Goal: Transaction & Acquisition: Book appointment/travel/reservation

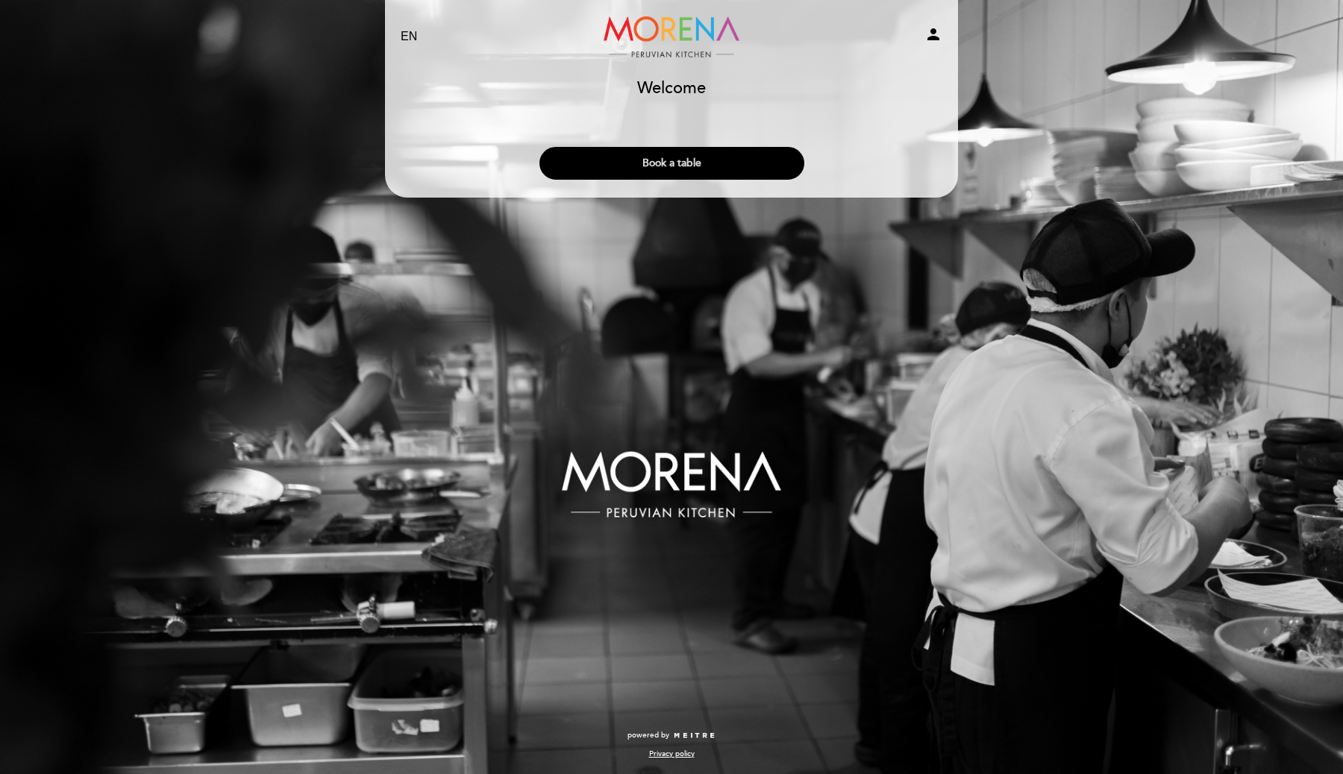
click at [653, 171] on button "Book a table" at bounding box center [671, 163] width 265 height 33
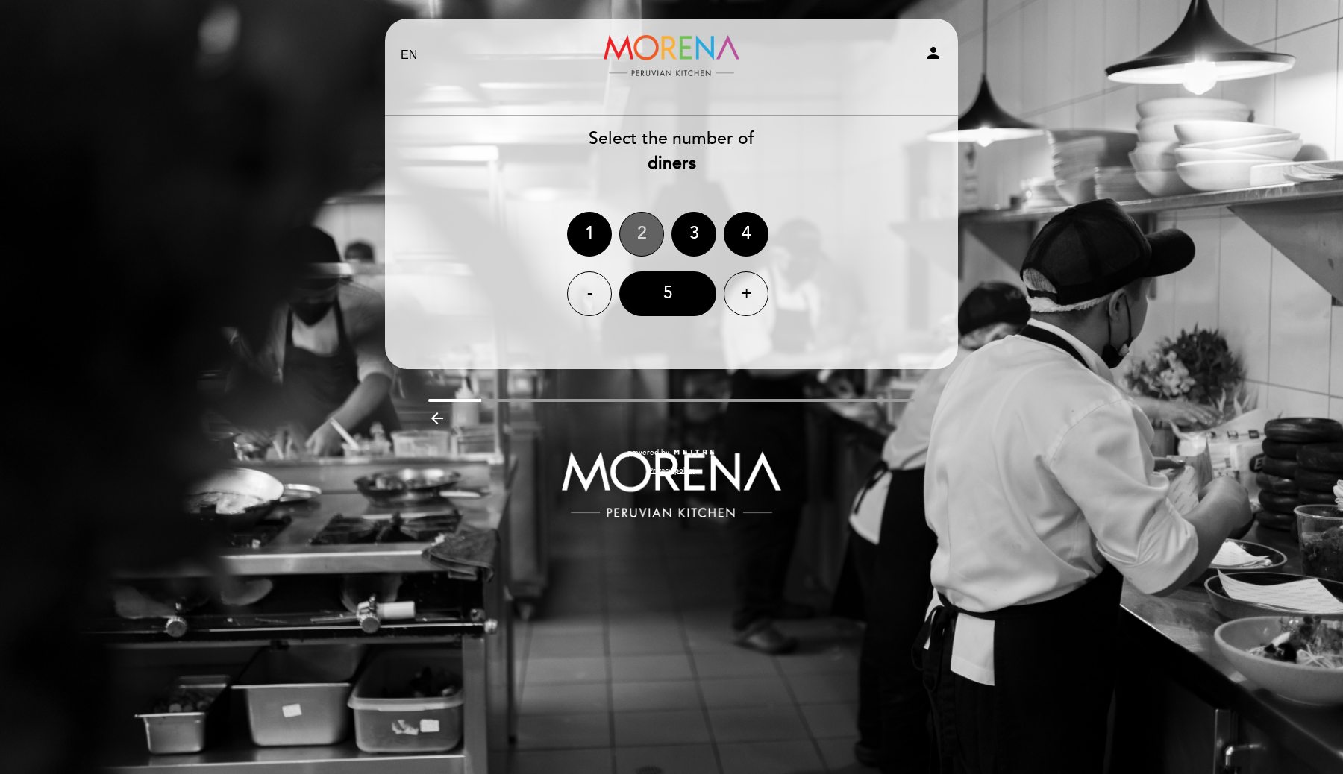
click at [644, 238] on div "2" at bounding box center [641, 234] width 45 height 45
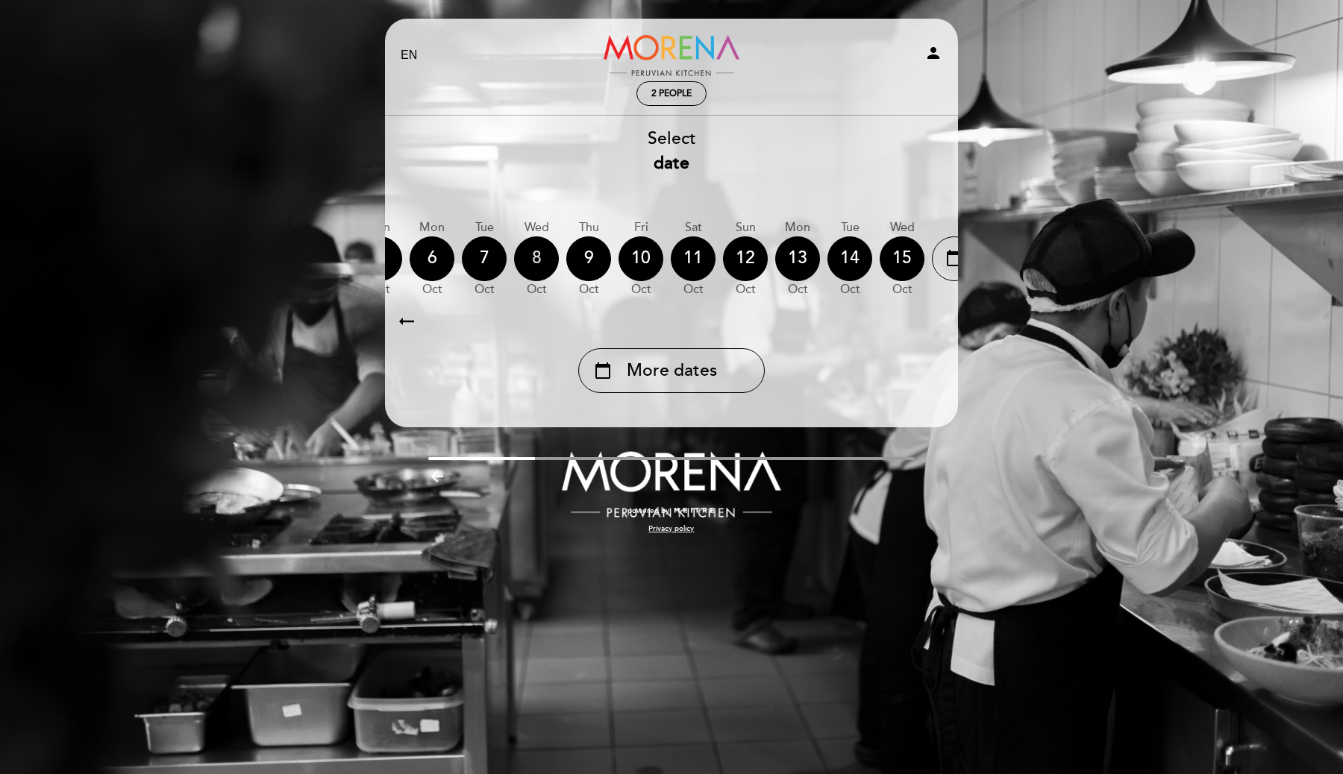
scroll to position [0, 439]
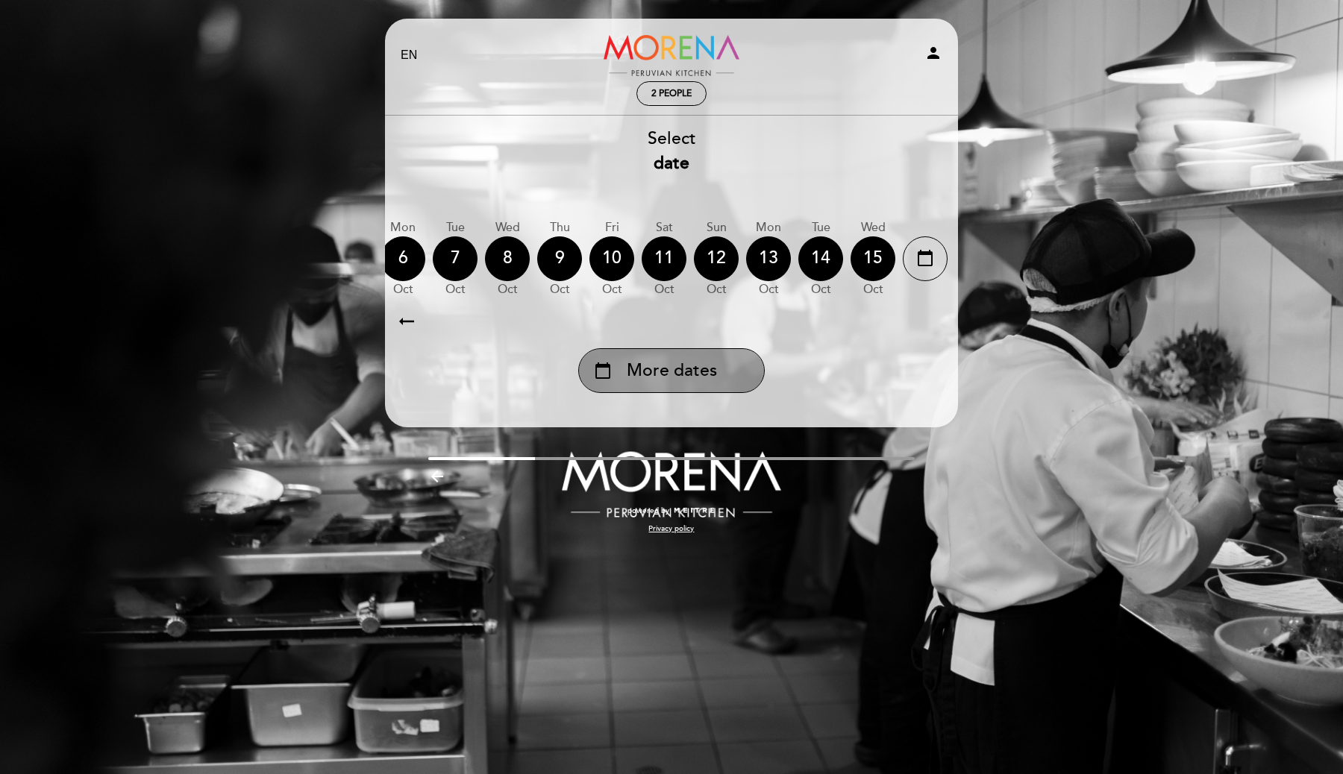
click at [662, 393] on div "calendar_today More dates" at bounding box center [671, 370] width 186 height 45
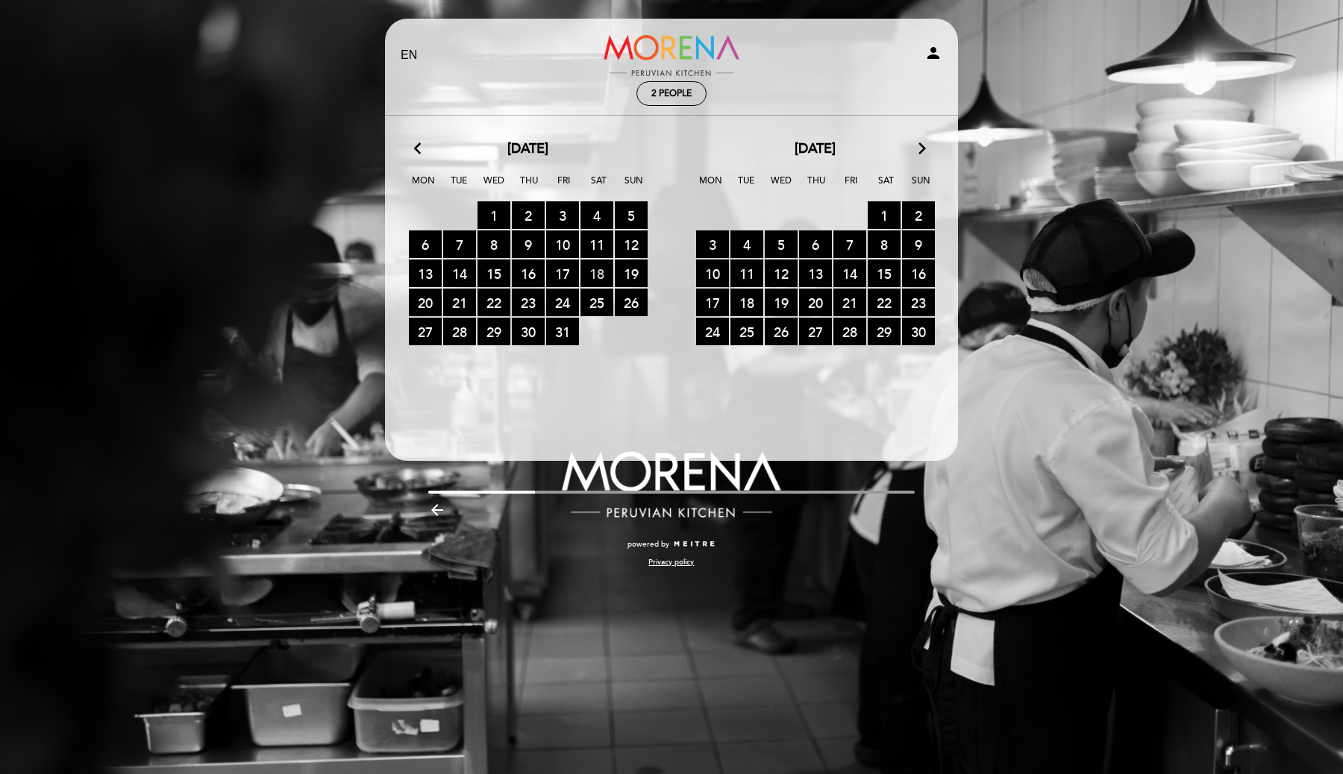
click at [599, 267] on span "18 RESERVATIONS AVAILABLE" at bounding box center [596, 274] width 33 height 28
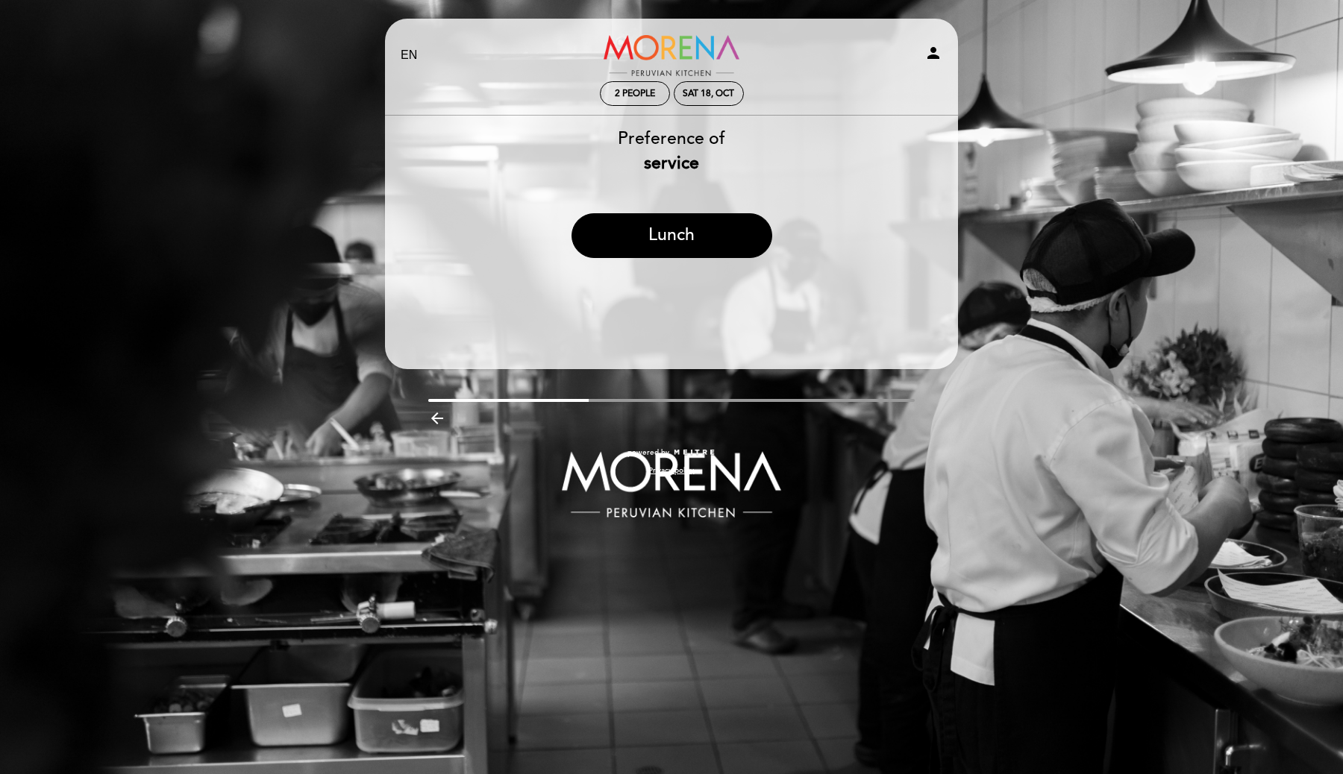
drag, startPoint x: 686, startPoint y: 245, endPoint x: 691, endPoint y: 131, distance: 113.5
click at [691, 131] on div "Preference of service Lunch" at bounding box center [671, 198] width 574 height 143
click at [694, 92] on div "Sat 18, Oct" at bounding box center [708, 93] width 51 height 11
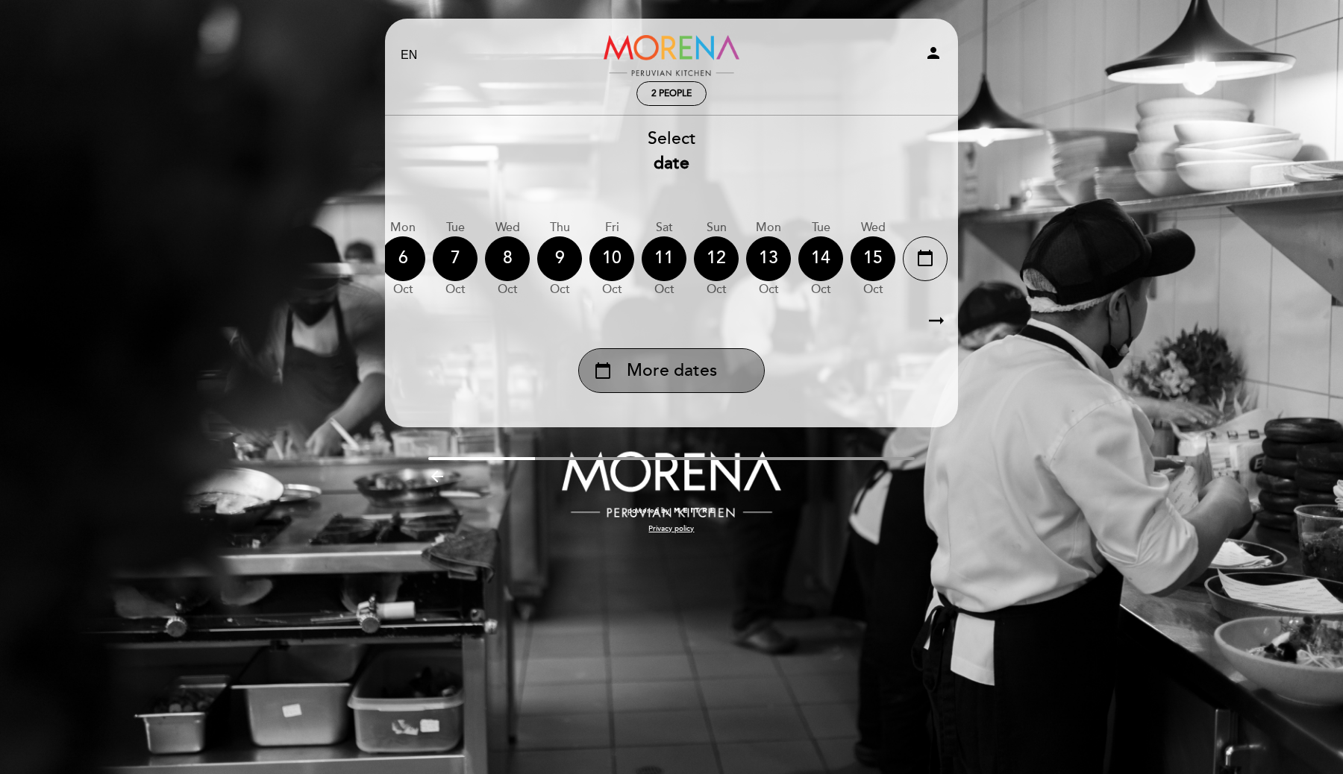
click at [712, 360] on div "calendar_today More dates" at bounding box center [671, 370] width 186 height 45
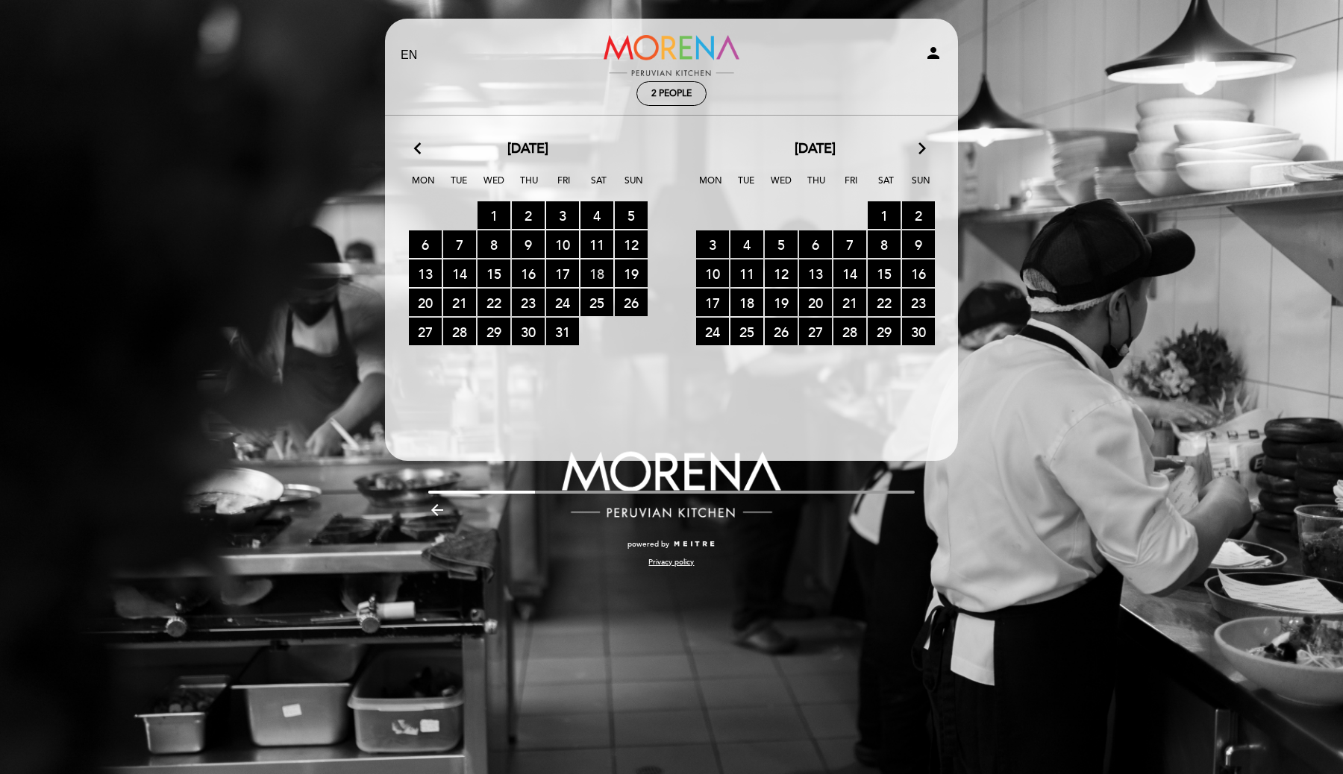
drag, startPoint x: 638, startPoint y: 275, endPoint x: 583, endPoint y: 275, distance: 55.2
click at [583, 275] on div "13 RESERVATIONS AVAILABLE 14 RESERVATIONS AVAILABLE 15 RESERVATIONS AVAILABLE 1…" at bounding box center [527, 274] width 287 height 29
click at [562, 272] on span "17 RESERVATIONS AVAILABLE" at bounding box center [562, 274] width 33 height 28
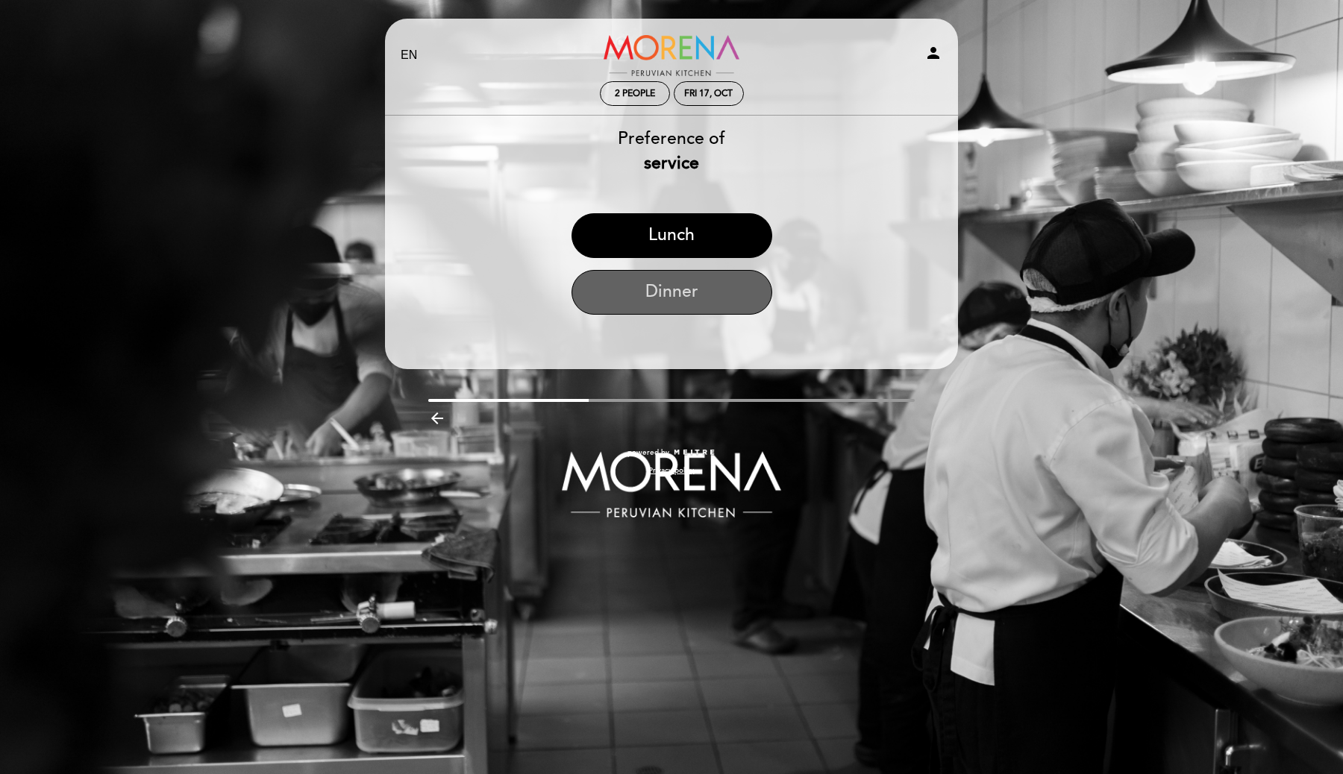
click at [672, 301] on button "Dinner" at bounding box center [671, 292] width 201 height 45
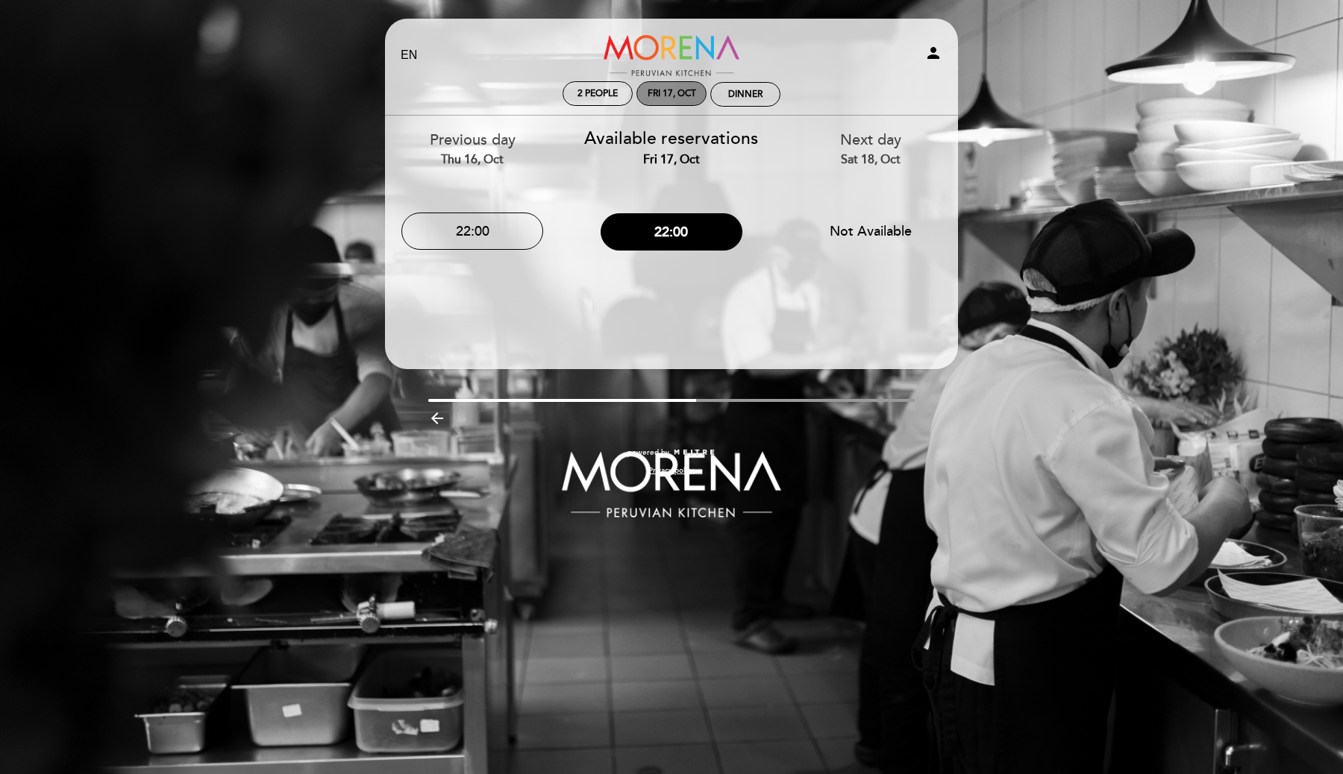
click at [692, 91] on div "Fri 17, Oct" at bounding box center [671, 93] width 48 height 11
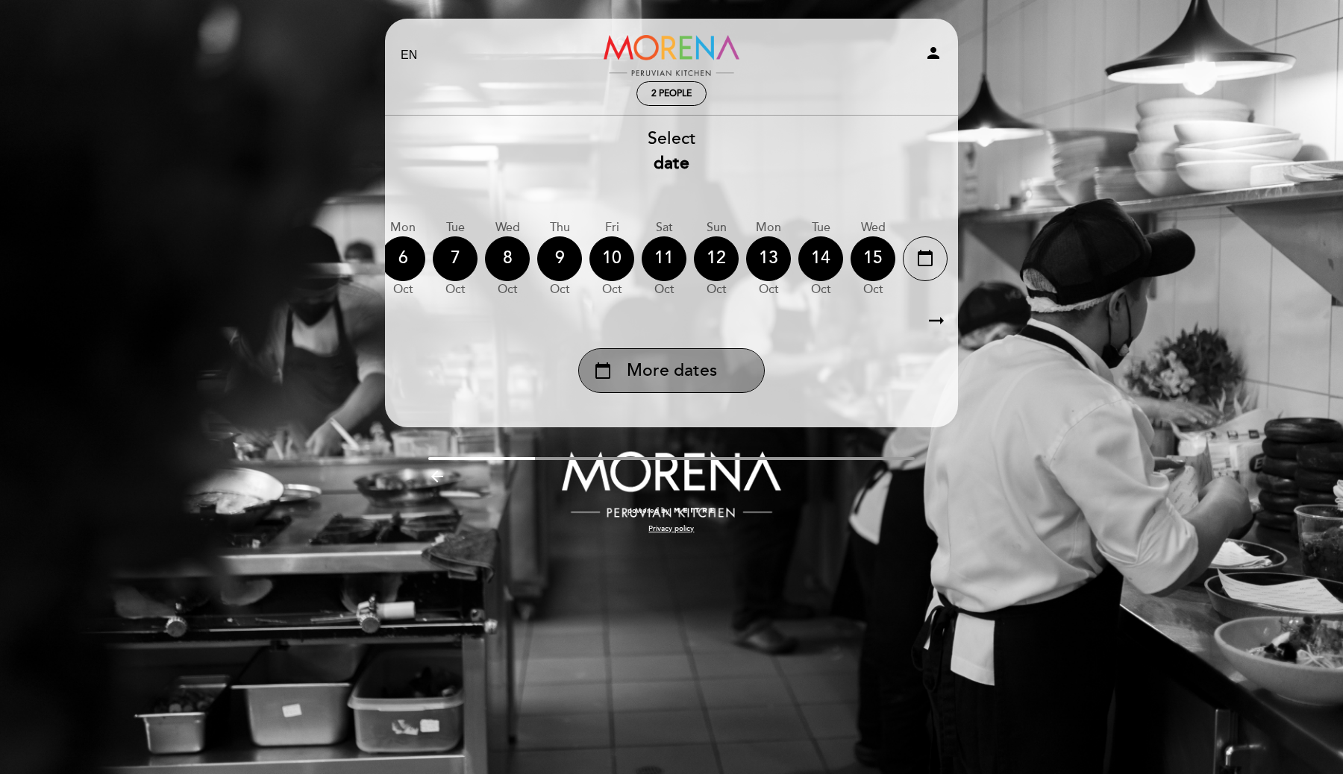
click at [700, 351] on div "calendar_today More dates" at bounding box center [671, 370] width 186 height 45
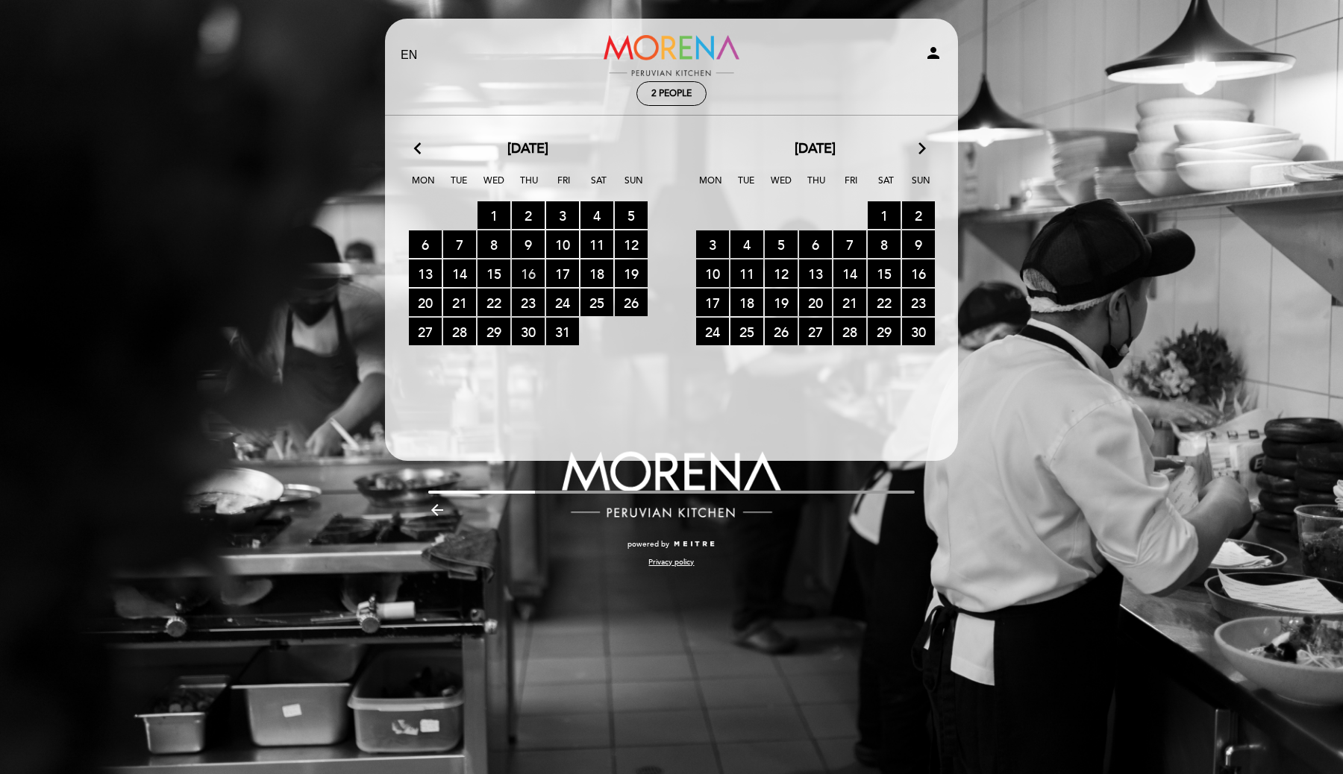
click at [539, 278] on span "16 RESERVATIONS AVAILABLE" at bounding box center [528, 274] width 33 height 28
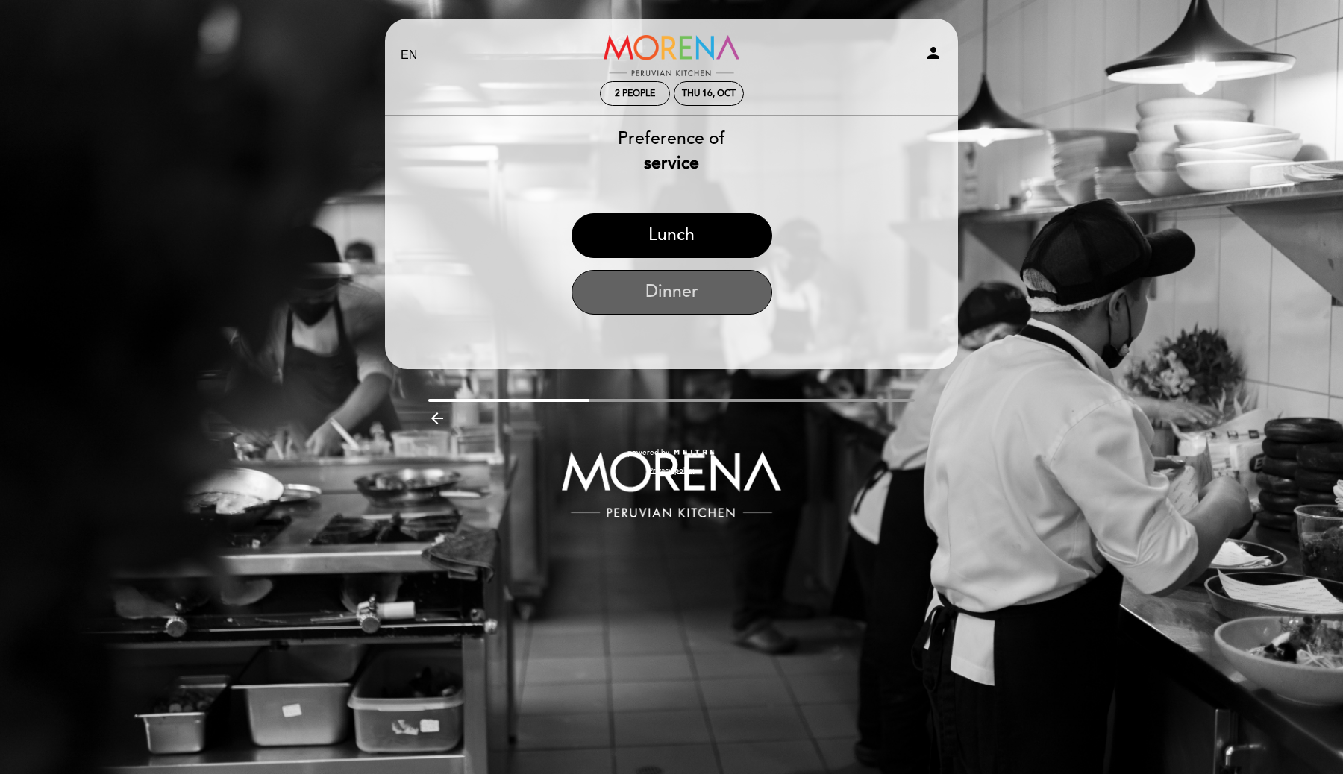
click at [693, 298] on button "Dinner" at bounding box center [671, 292] width 201 height 45
